Goal: Information Seeking & Learning: Learn about a topic

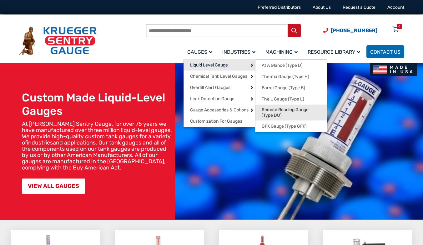
click at [282, 108] on span "Remote Reading Gauge (Type DU)" at bounding box center [291, 112] width 59 height 11
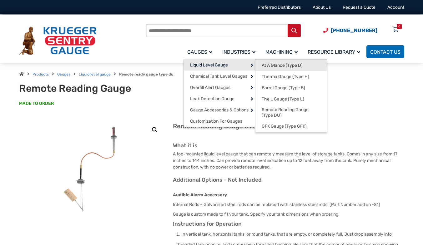
click at [278, 62] on link "At A Glance (Type D)" at bounding box center [290, 65] width 71 height 11
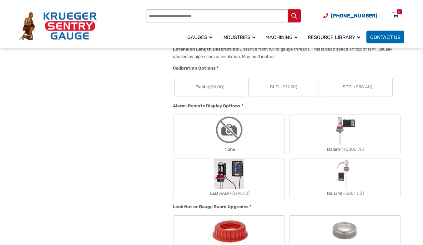
scroll to position [469, 0]
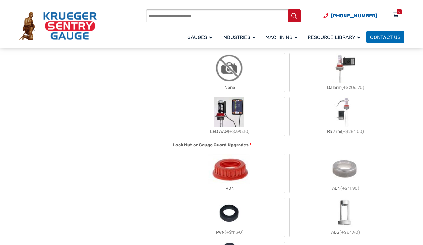
click at [244, 113] on label "LED AAG (+$395.10)" at bounding box center [229, 116] width 111 height 39
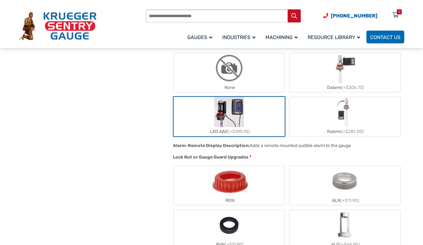
click at [235, 115] on img "LED AAG" at bounding box center [229, 112] width 30 height 30
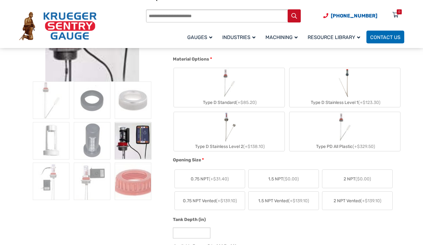
scroll to position [156, 0]
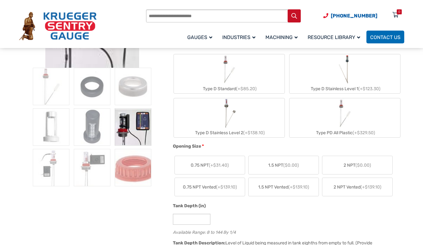
click at [117, 125] on img at bounding box center [133, 127] width 37 height 38
click at [131, 126] on img at bounding box center [133, 127] width 37 height 38
click at [136, 170] on img at bounding box center [133, 168] width 37 height 38
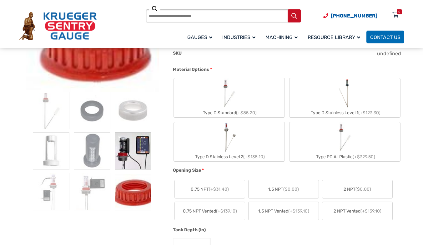
scroll to position [125, 0]
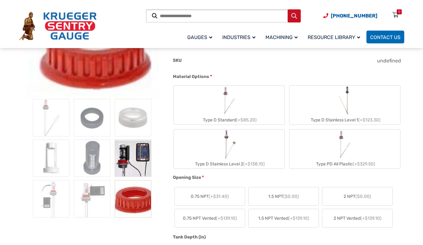
drag, startPoint x: 132, startPoint y: 152, endPoint x: 130, endPoint y: 143, distance: 8.4
click at [132, 148] on img at bounding box center [133, 159] width 37 height 38
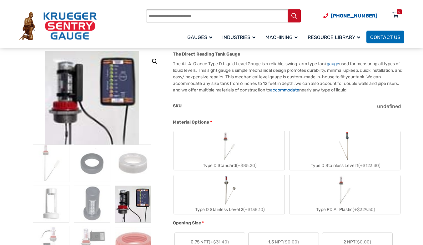
scroll to position [31, 0]
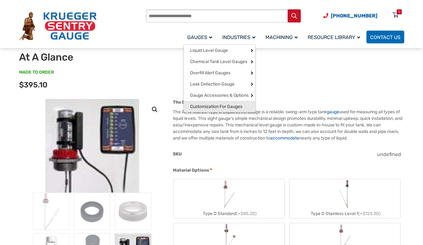
click at [198, 110] on span "Customization For Gauges" at bounding box center [216, 107] width 52 height 6
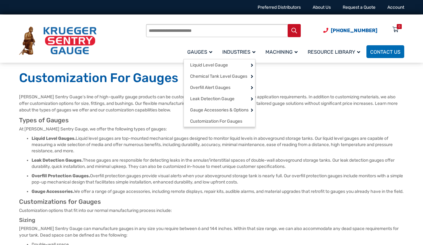
click at [198, 50] on span "Gauges" at bounding box center [199, 52] width 25 height 6
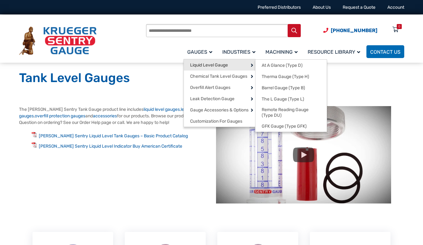
click at [198, 65] on span "Liquid Level Gauge" at bounding box center [209, 66] width 38 height 6
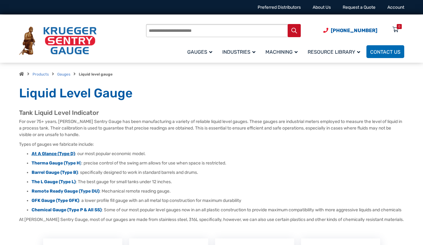
click at [56, 151] on strong "At A Glance (Type D)" at bounding box center [53, 153] width 43 height 5
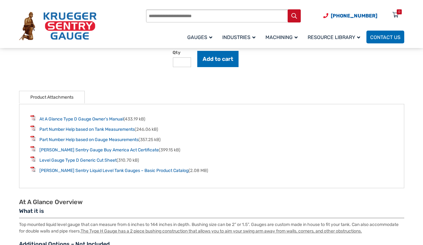
scroll to position [719, 0]
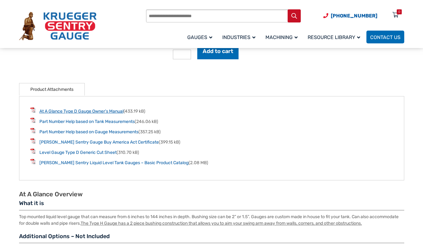
click at [66, 113] on link "At A Glance Type D Gauge Owner’s Manual" at bounding box center [81, 111] width 84 height 5
click at [76, 144] on link "Krueger Sentry Gauge Buy America Act Certificate" at bounding box center [98, 142] width 119 height 5
click at [52, 155] on link "Level Gauge Type D Generic Cut Sheet" at bounding box center [77, 152] width 77 height 5
click at [73, 163] on link "Krueger Sentry Liquid Level Tank Gauges – Basic Product Catalog" at bounding box center [113, 162] width 149 height 5
click at [198, 17] on input "Products search" at bounding box center [223, 15] width 155 height 13
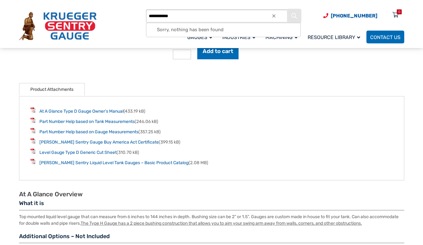
type input "**********"
click at [294, 13] on button "Search" at bounding box center [294, 15] width 13 height 13
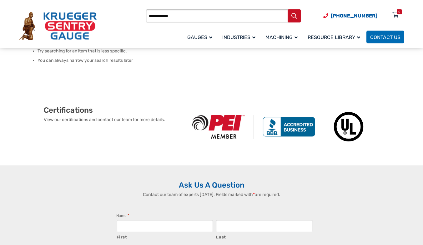
scroll to position [31, 0]
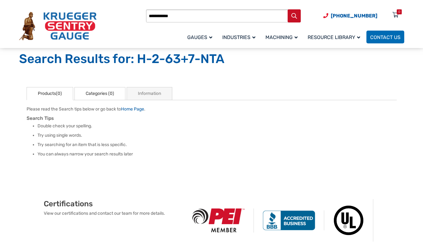
click at [96, 95] on link "Categories (0)" at bounding box center [99, 93] width 51 height 13
click at [147, 93] on link "Information" at bounding box center [150, 93] width 46 height 13
click at [45, 93] on link "Products(0)" at bounding box center [50, 93] width 47 height 13
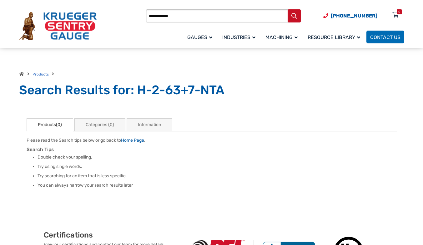
scroll to position [0, 0]
